Goal: Task Accomplishment & Management: Complete application form

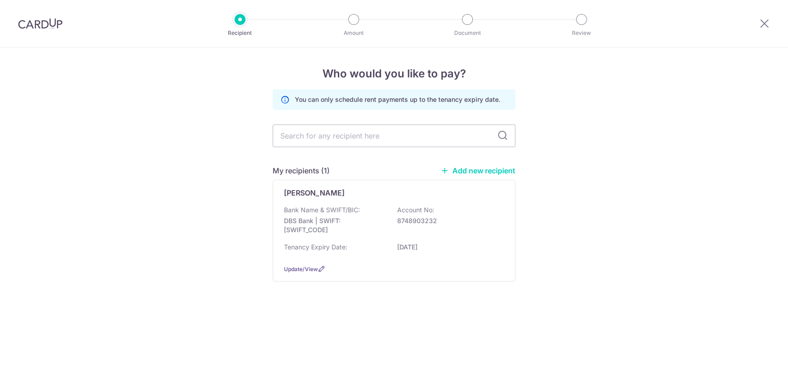
click at [496, 168] on link "Add new recipient" at bounding box center [478, 170] width 75 height 9
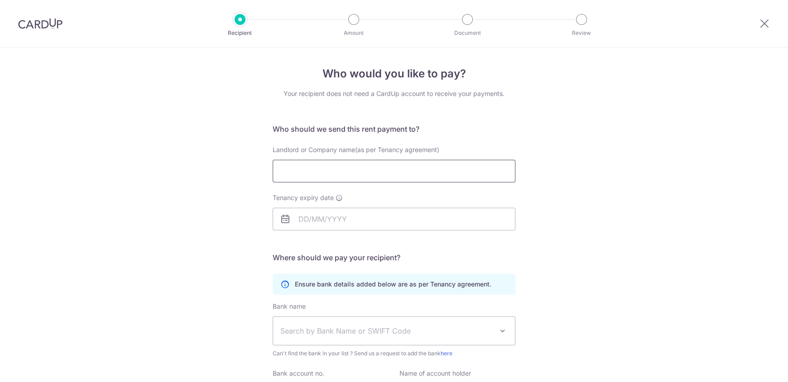
click at [339, 168] on input "Landlord or Company name(as per Tenancy agreement)" at bounding box center [394, 171] width 243 height 23
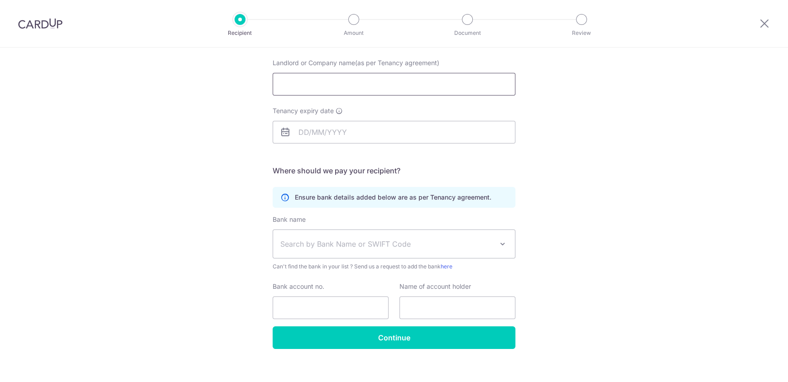
scroll to position [96, 0]
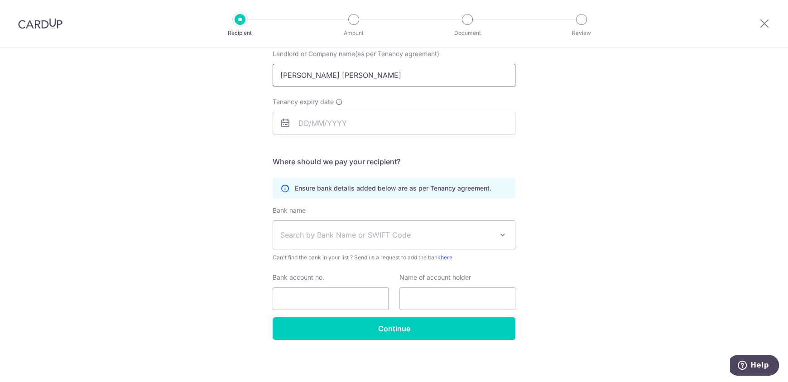
type input "BANTILING HANS PAULO MALASARTE"
click at [354, 111] on div "Tenancy expiry date" at bounding box center [394, 115] width 243 height 37
click at [360, 115] on input "Tenancy expiry date" at bounding box center [394, 123] width 243 height 23
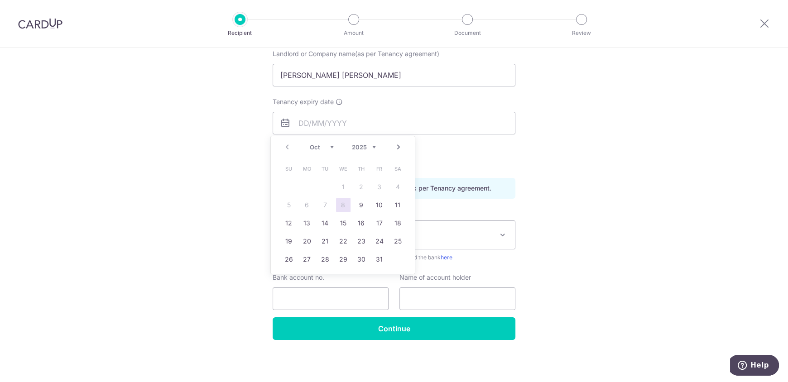
click at [399, 144] on link "Next" at bounding box center [398, 147] width 11 height 11
click at [376, 147] on div "Prev Next Oct Nov Dec 2025 2026 2027 2028 2029 2030 2031 2032 2033 2034 2035" at bounding box center [343, 147] width 144 height 22
click at [373, 147] on select "2025 2026 2027 2028 2029 2030 2031 2032 2033 2034 2035" at bounding box center [364, 147] width 24 height 7
click at [313, 258] on link "29" at bounding box center [307, 259] width 14 height 14
type input "29/11/2027"
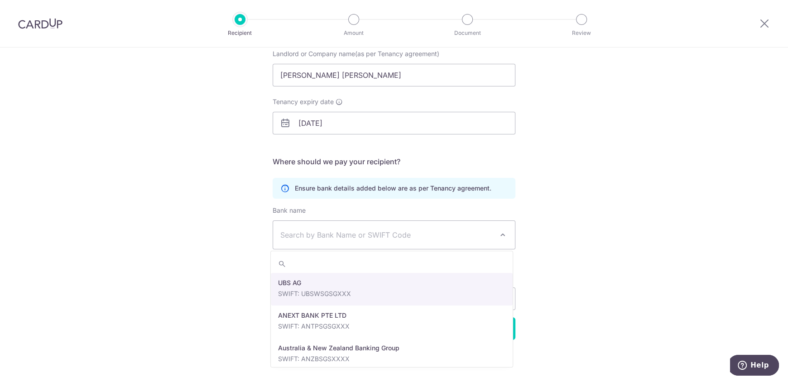
click at [369, 235] on span "Search by Bank Name or SWIFT Code" at bounding box center [386, 235] width 213 height 11
type input "DB"
select select "6"
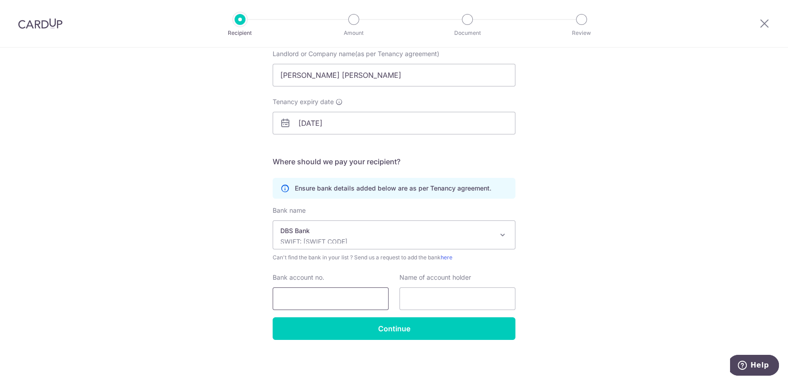
click at [333, 300] on input "Bank account no." at bounding box center [331, 299] width 116 height 23
paste input "0140332553"
type input "0140332553"
click at [432, 299] on input "text" at bounding box center [458, 299] width 116 height 23
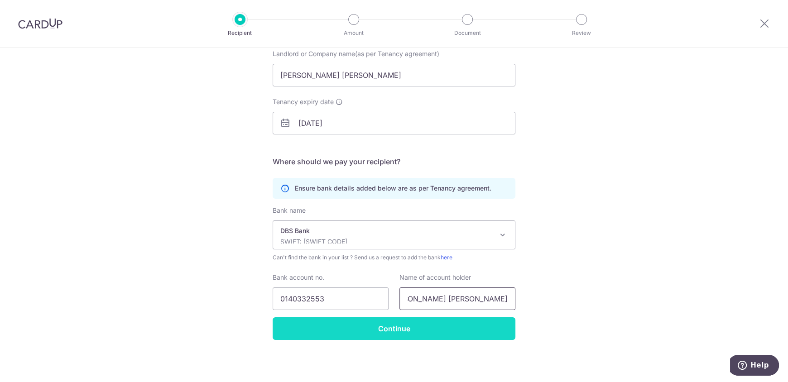
type input "BANTILING HANS PAULO MALASARTE"
click at [438, 334] on input "Continue" at bounding box center [394, 329] width 243 height 23
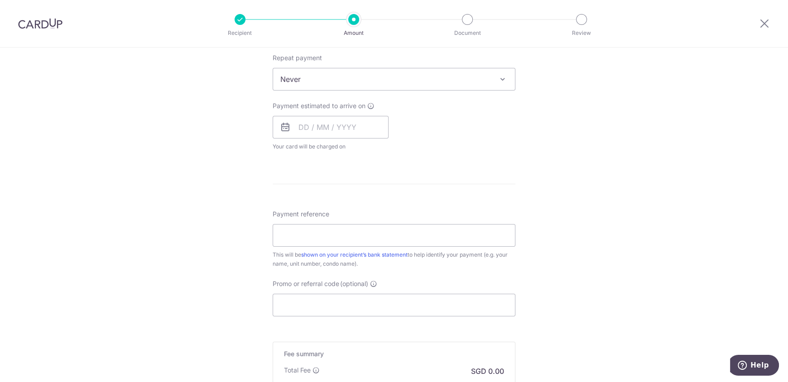
scroll to position [226, 0]
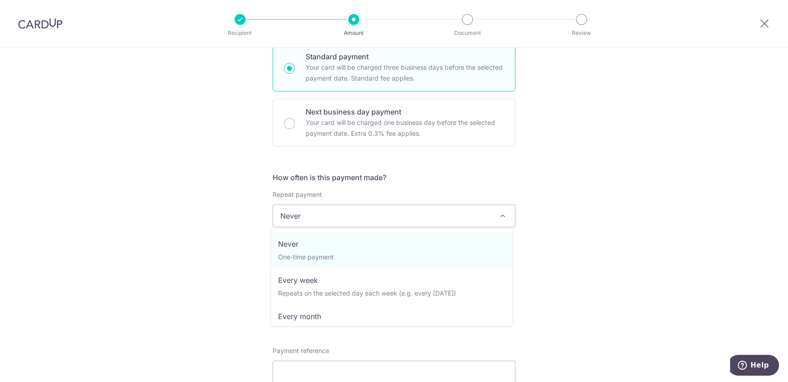
click at [400, 216] on span "Never" at bounding box center [394, 216] width 242 height 22
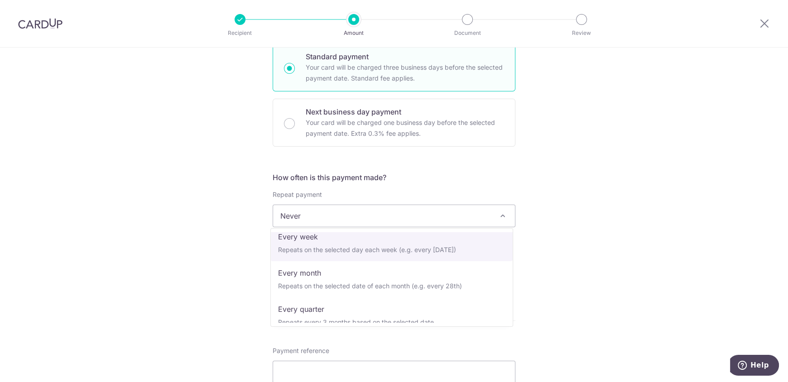
scroll to position [45, 0]
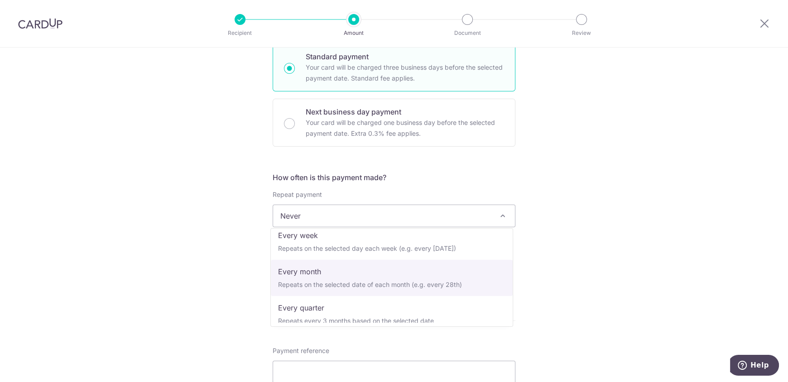
select select "3"
type input "29/11/2027"
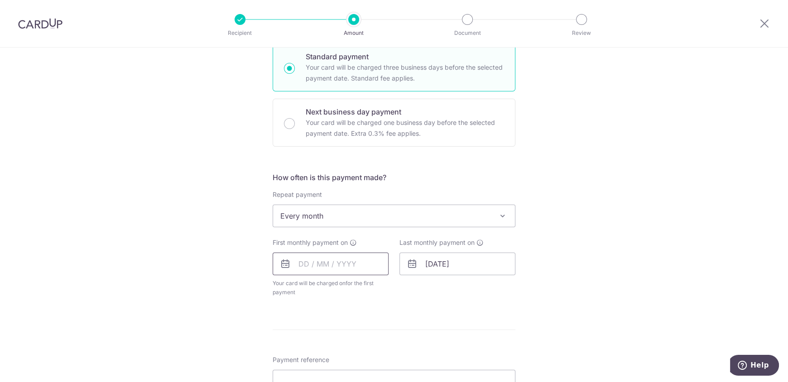
click at [301, 261] on input "text" at bounding box center [331, 264] width 116 height 23
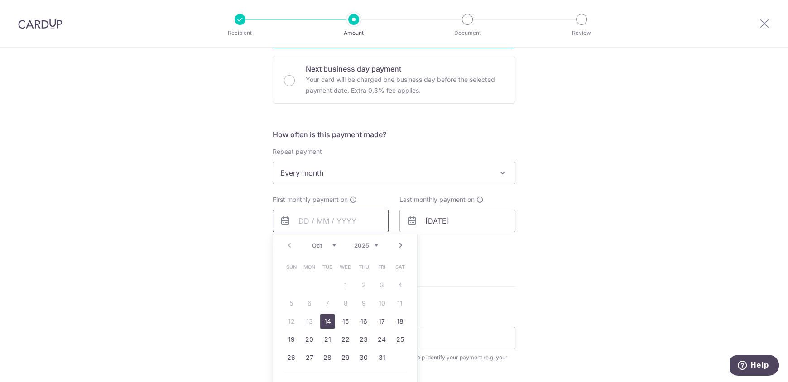
scroll to position [272, 0]
click at [396, 243] on link "Next" at bounding box center [401, 242] width 11 height 11
click at [375, 300] on link "7" at bounding box center [382, 301] width 14 height 14
type input "07/11/2025"
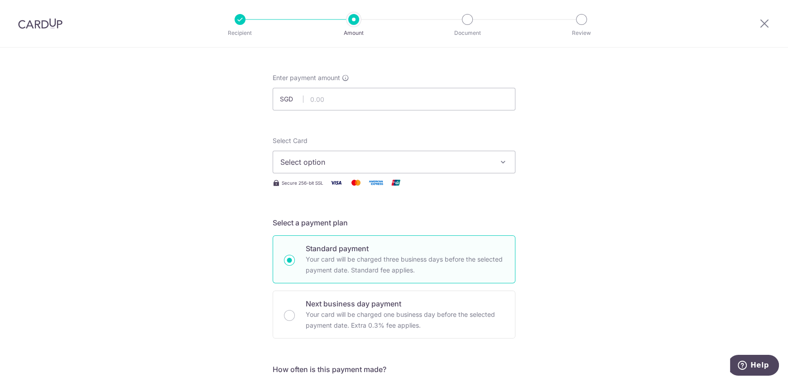
scroll to position [31, 0]
click at [336, 103] on input "text" at bounding box center [394, 102] width 243 height 23
type input "2,200.00"
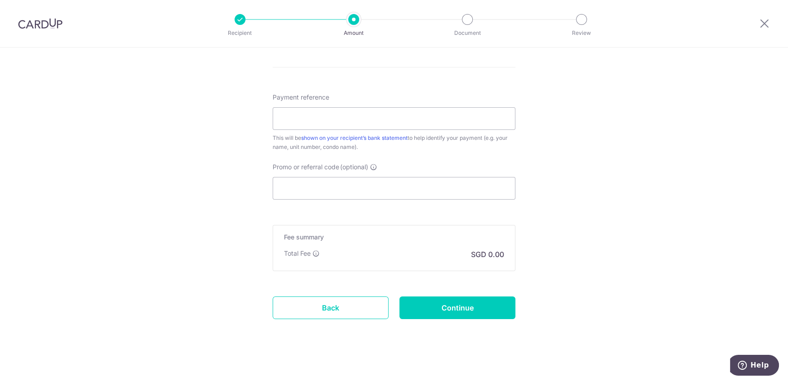
scroll to position [530, 0]
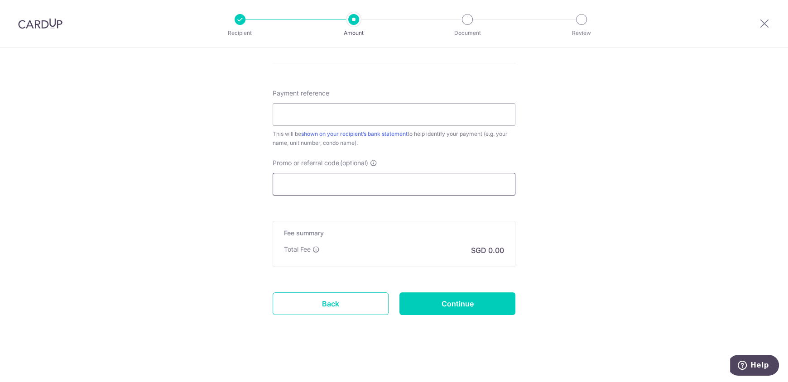
click at [349, 187] on input "Promo or referral code (optional)" at bounding box center [394, 184] width 243 height 23
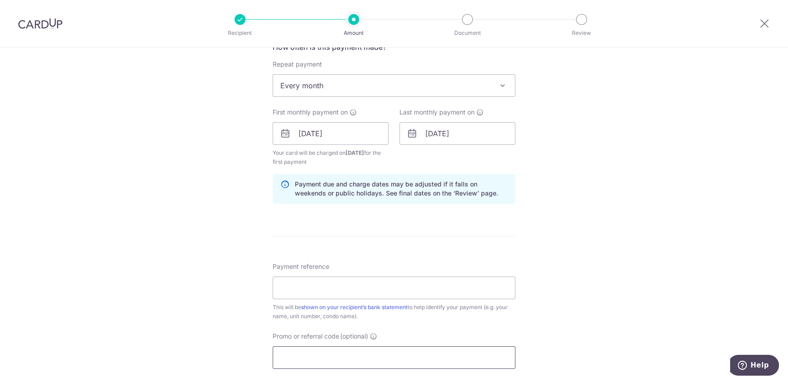
scroll to position [348, 0]
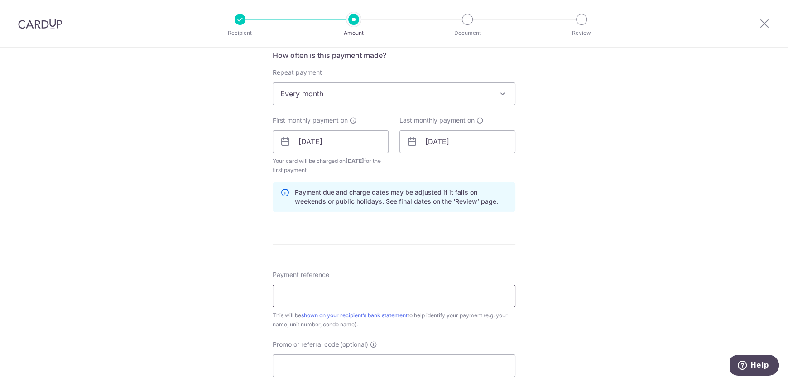
click at [317, 289] on input "Payment reference" at bounding box center [394, 296] width 243 height 23
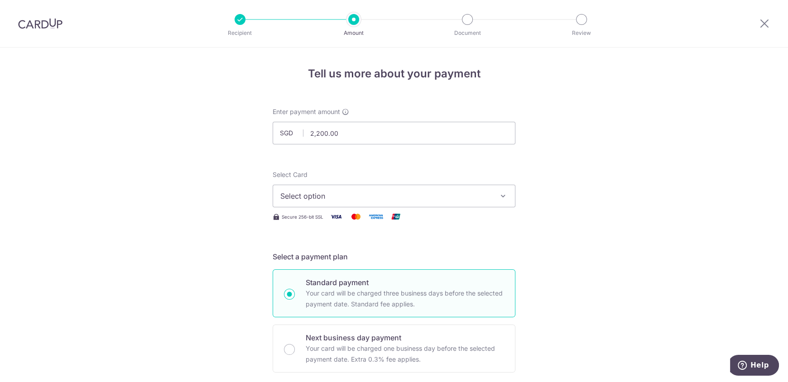
scroll to position [0, 0]
click at [357, 197] on span "Select option" at bounding box center [385, 196] width 211 height 11
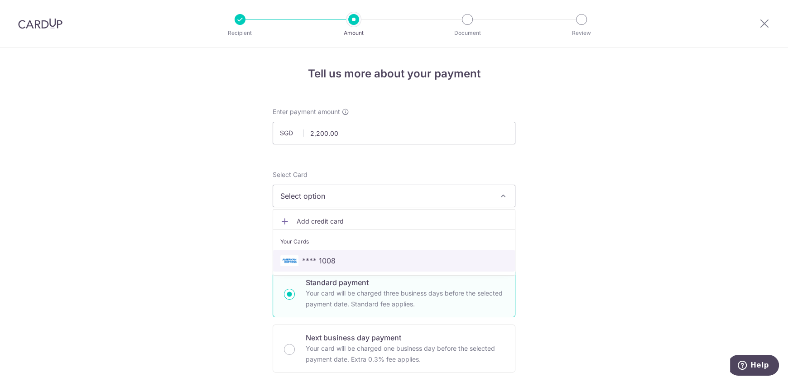
drag, startPoint x: 322, startPoint y: 251, endPoint x: 272, endPoint y: 251, distance: 50.3
click at [322, 251] on link "**** 1008" at bounding box center [394, 261] width 242 height 22
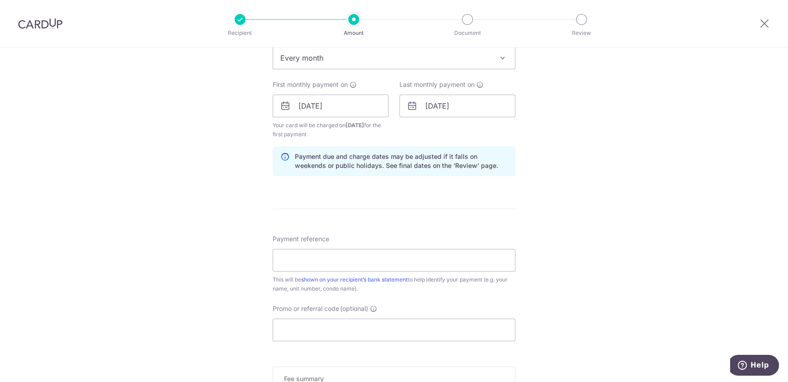
scroll to position [530, 0]
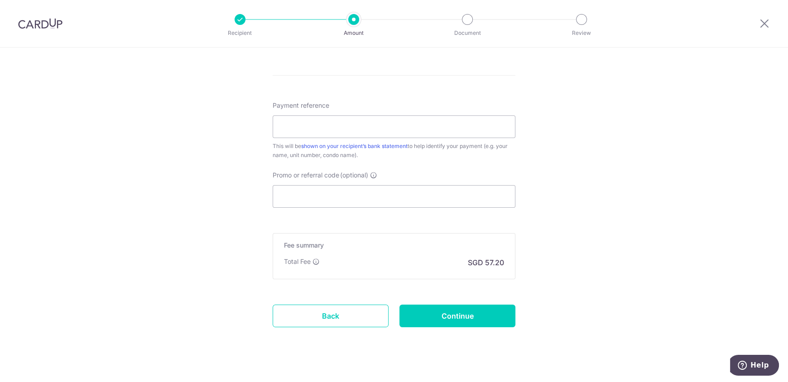
drag, startPoint x: 235, startPoint y: 260, endPoint x: 236, endPoint y: 237, distance: 23.1
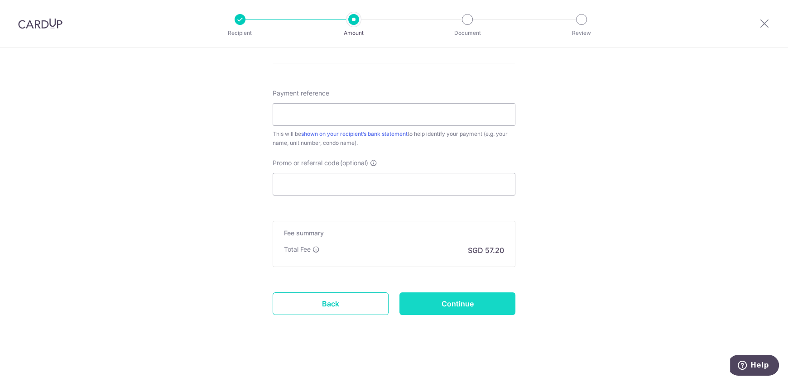
click at [474, 303] on input "Continue" at bounding box center [458, 304] width 116 height 23
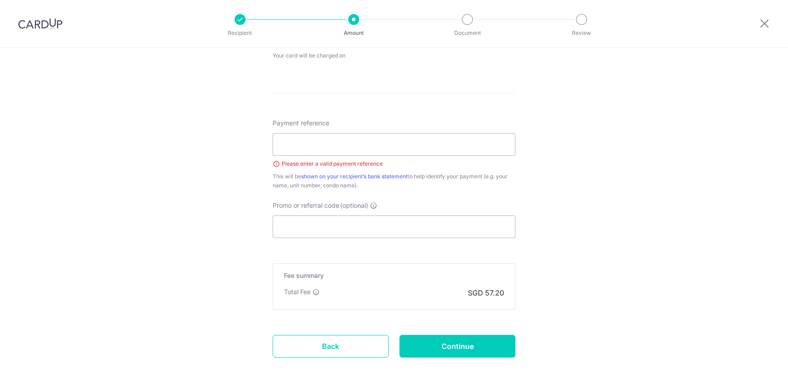
scroll to position [452, 0]
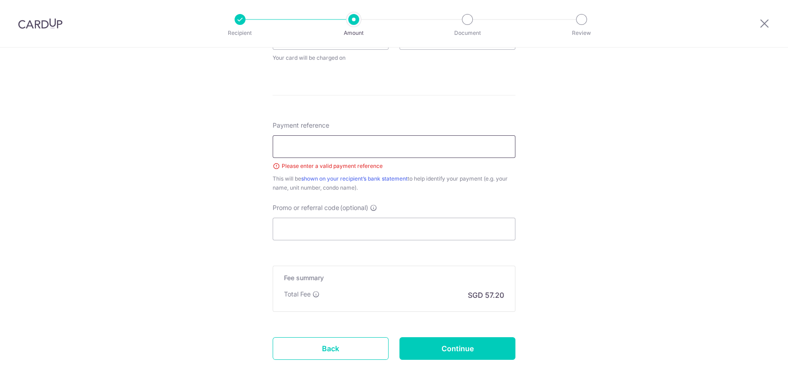
click at [401, 145] on input "Payment reference" at bounding box center [394, 146] width 243 height 23
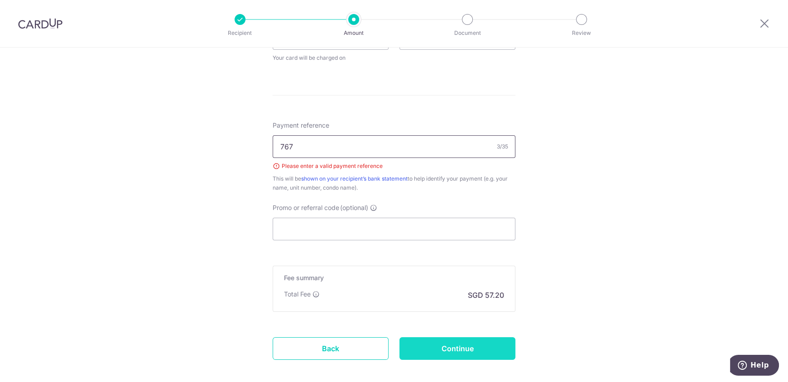
type input "767"
click at [430, 348] on input "Continue" at bounding box center [458, 349] width 116 height 23
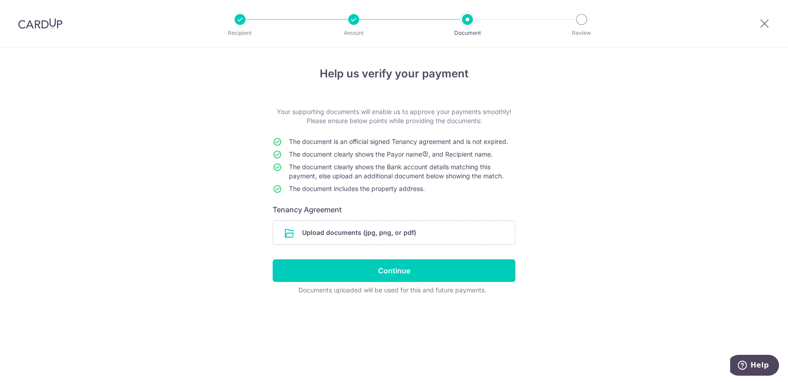
drag, startPoint x: 41, startPoint y: 22, endPoint x: 428, endPoint y: 50, distance: 388.0
click at [41, 22] on img at bounding box center [40, 23] width 44 height 11
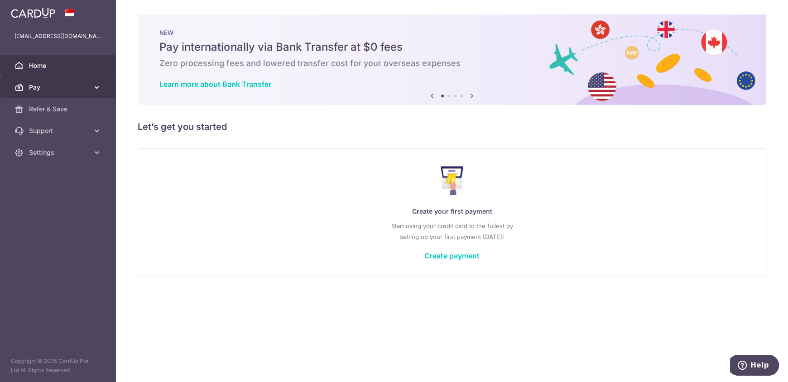
click at [43, 85] on span "Pay" at bounding box center [59, 87] width 60 height 9
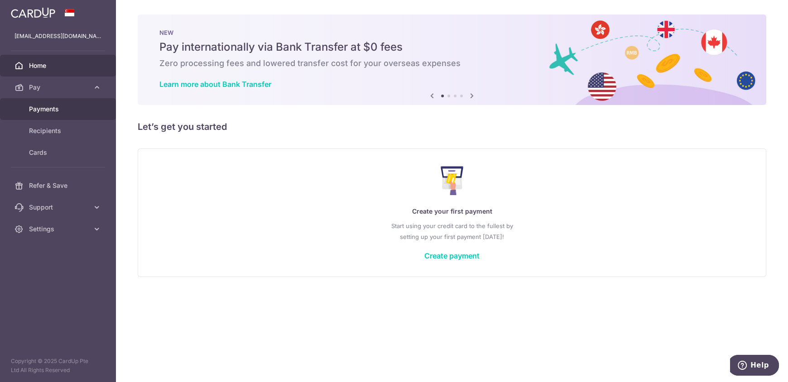
click at [57, 107] on span "Payments" at bounding box center [59, 109] width 60 height 9
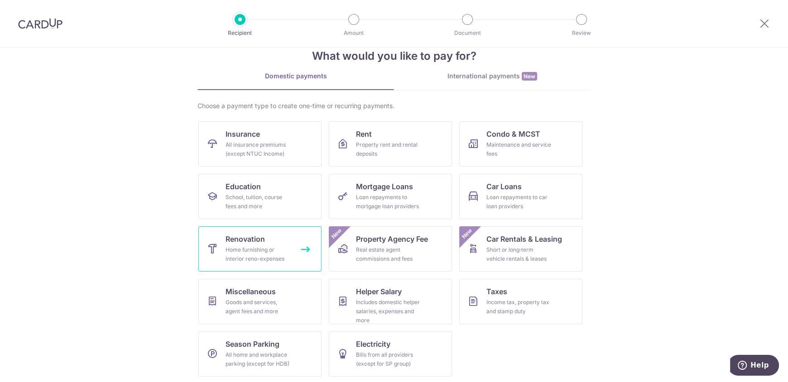
scroll to position [22, 0]
click at [518, 302] on div "Income tax, property tax and stamp duty" at bounding box center [519, 306] width 65 height 18
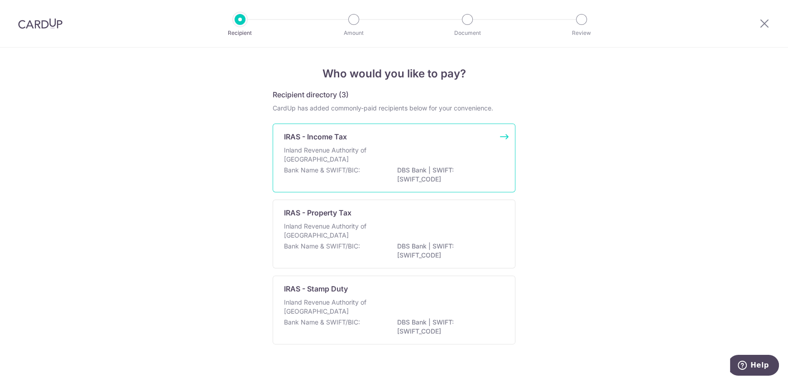
click at [461, 153] on div "Inland Revenue Authority of [GEOGRAPHIC_DATA]" at bounding box center [394, 156] width 220 height 20
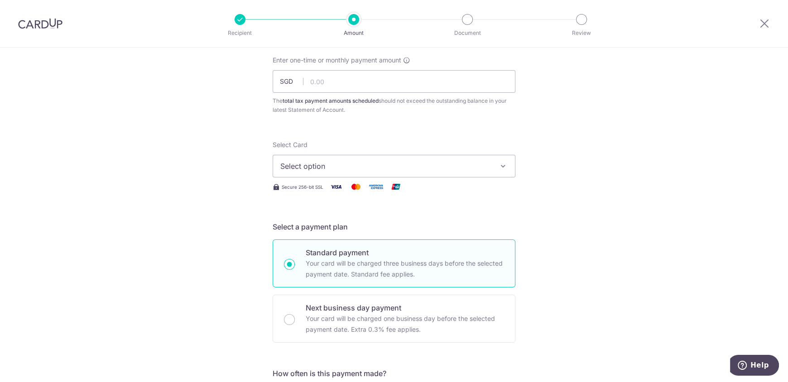
scroll to position [45, 0]
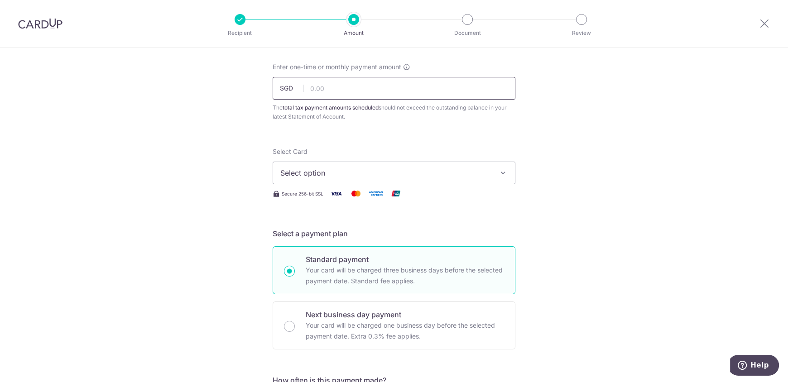
click at [338, 85] on input "text" at bounding box center [394, 88] width 243 height 23
type input "1,650.00"
click at [424, 181] on button "Select option" at bounding box center [394, 173] width 243 height 23
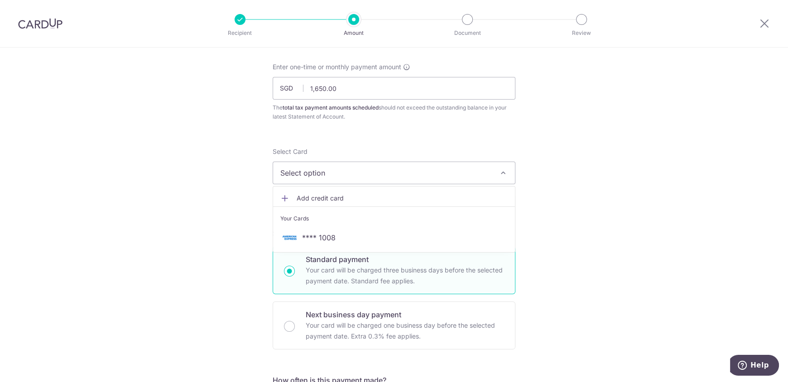
click at [352, 222] on div "Your Cards" at bounding box center [393, 218] width 227 height 9
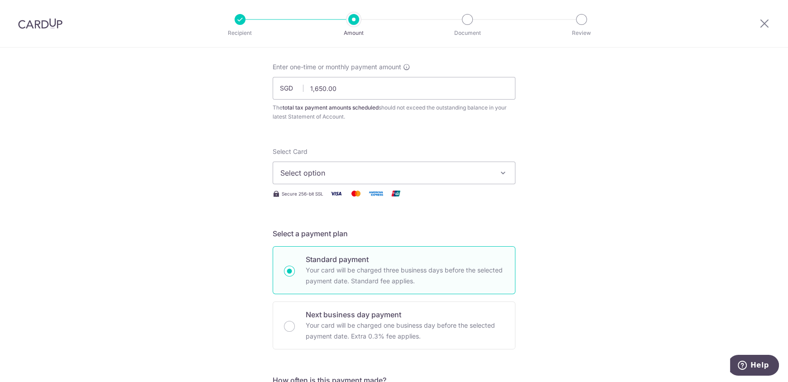
click at [343, 187] on div "Select Card Select option Add credit card Your Cards **** 1008 Secure 256-bit S…" at bounding box center [394, 173] width 243 height 52
click at [345, 176] on span "Select option" at bounding box center [385, 173] width 211 height 11
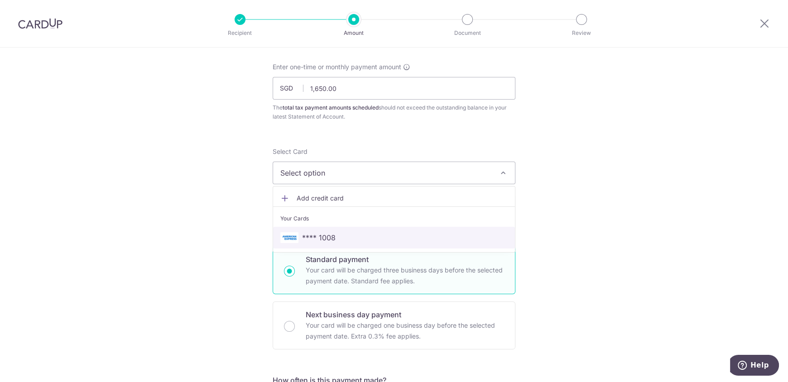
click at [324, 239] on span "**** 1008" at bounding box center [319, 237] width 34 height 11
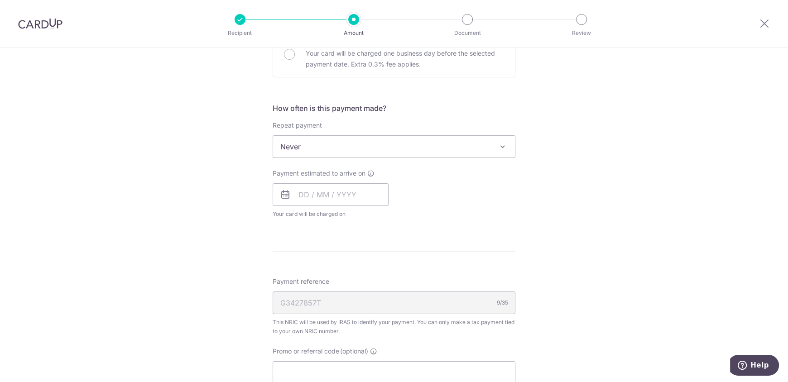
scroll to position [498, 0]
